Goal: Task Accomplishment & Management: Manage account settings

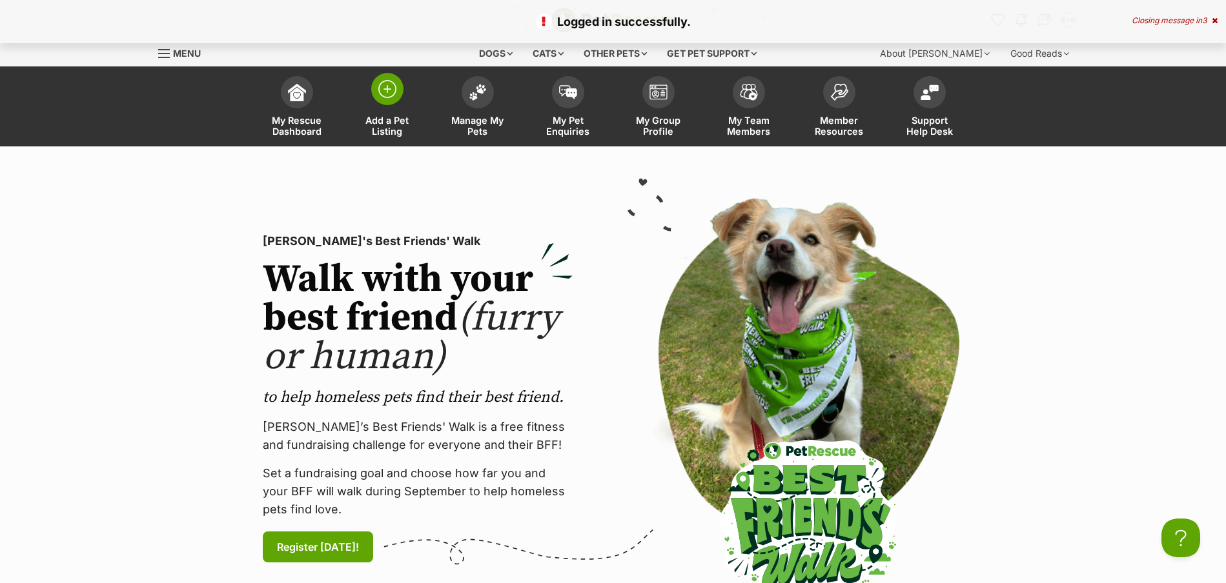
click at [386, 92] on img at bounding box center [387, 89] width 18 height 18
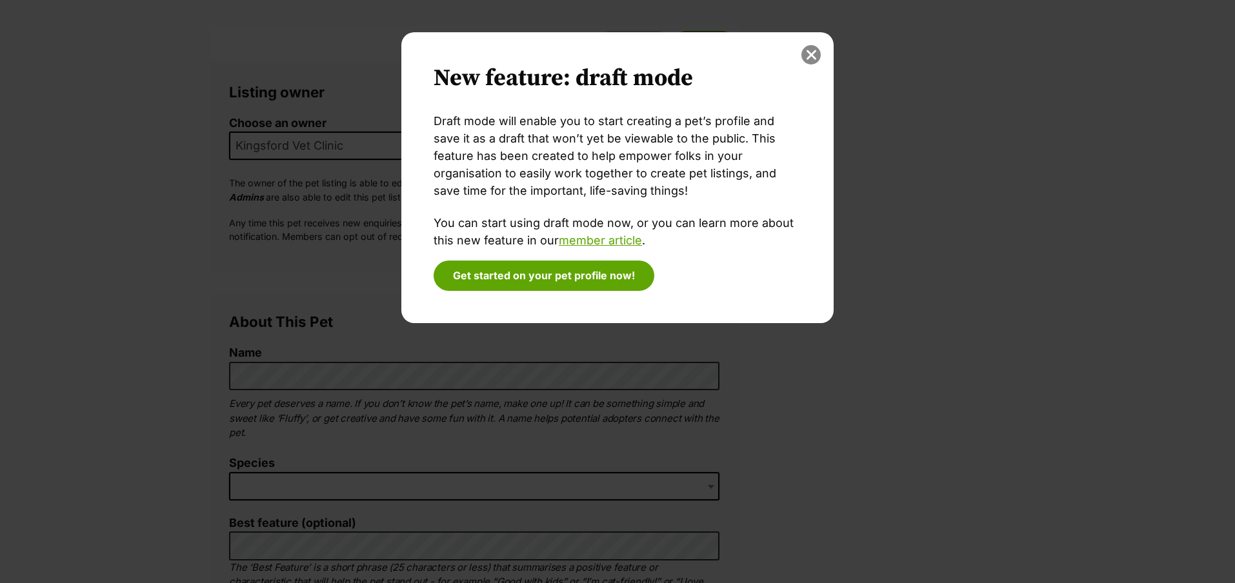
click at [803, 59] on button "close" at bounding box center [811, 54] width 19 height 19
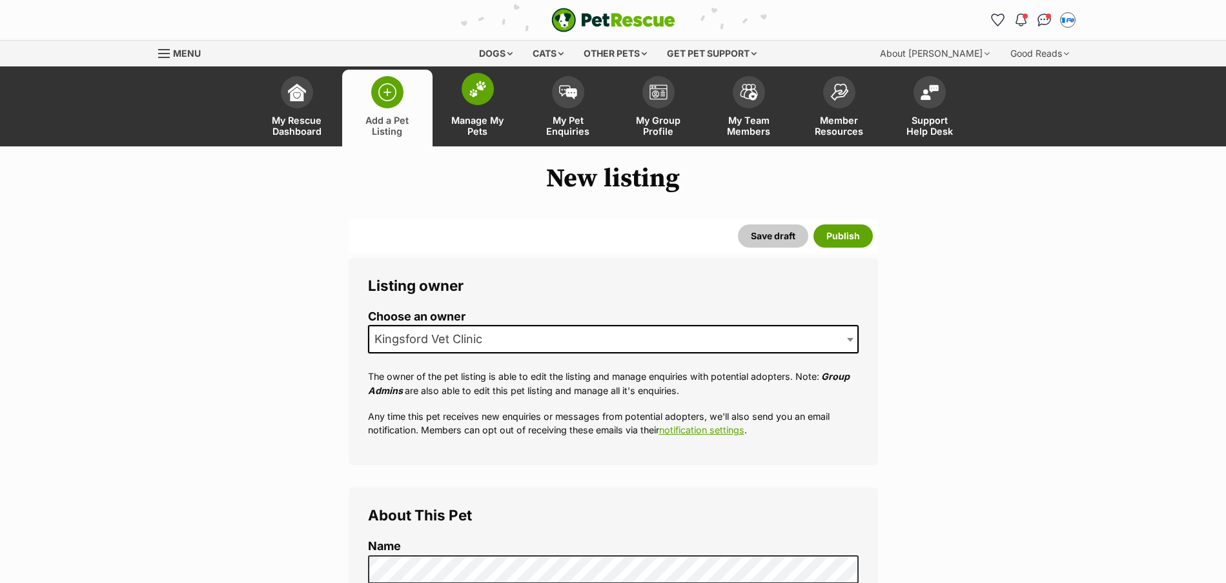
click at [492, 93] on span at bounding box center [477, 89] width 32 height 32
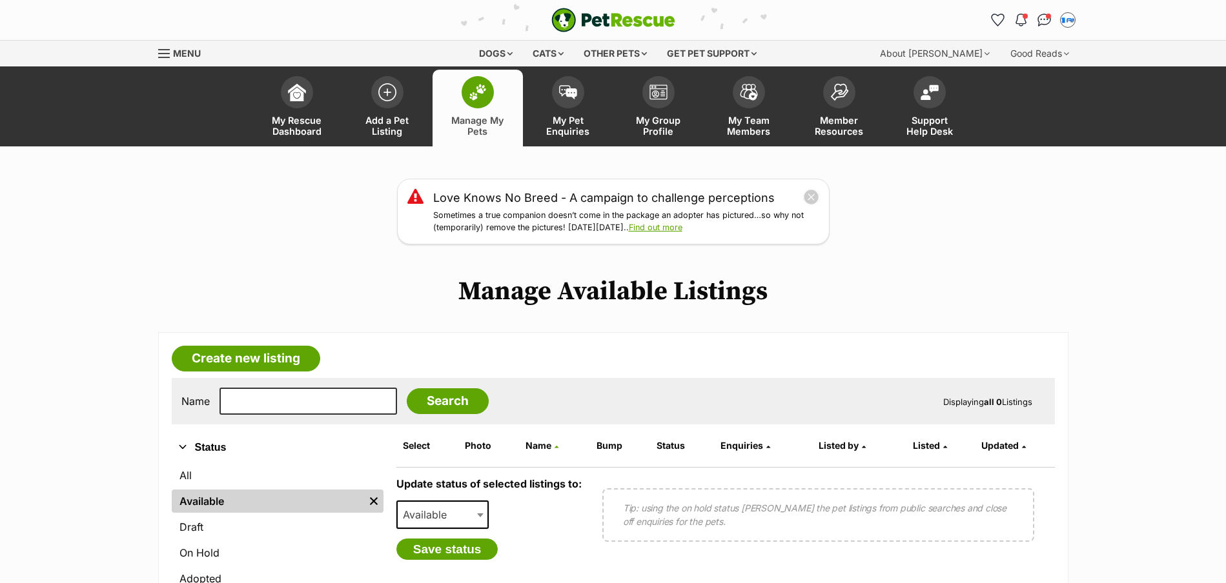
click at [185, 51] on span "Menu" at bounding box center [187, 53] width 28 height 11
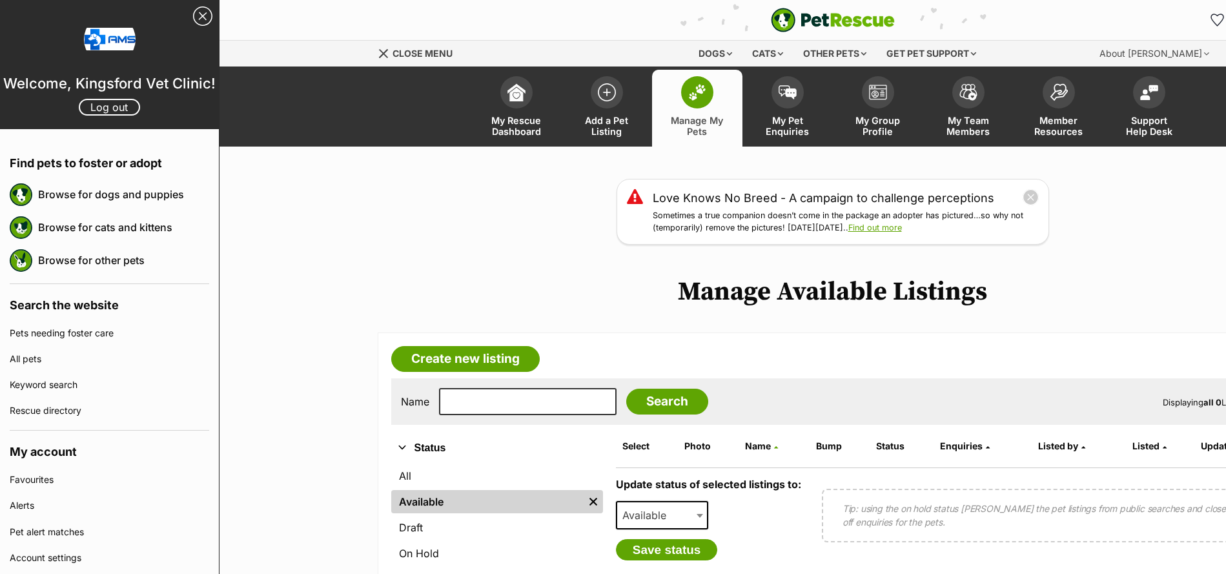
click at [194, 22] on link "Close Sidebar" at bounding box center [202, 15] width 19 height 19
